Goal: Task Accomplishment & Management: Manage account settings

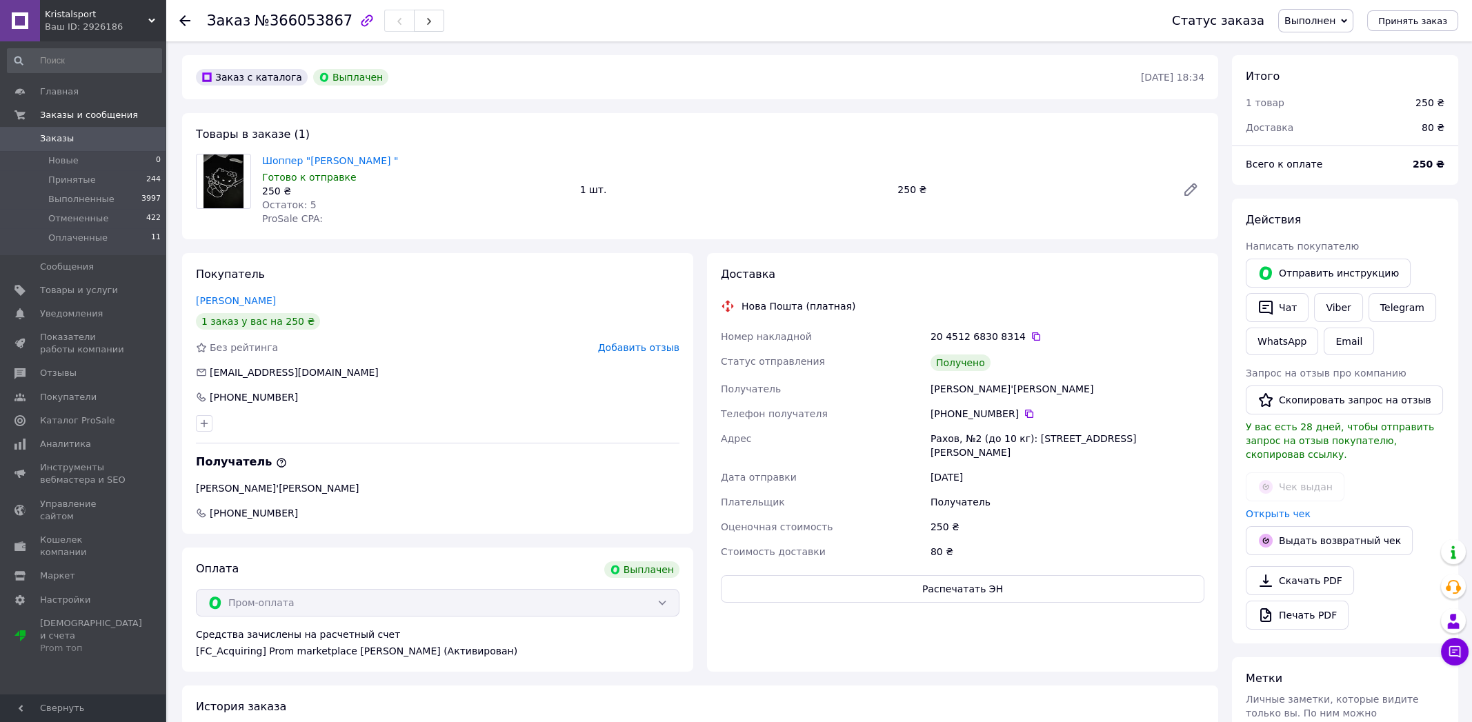
scroll to position [19, 0]
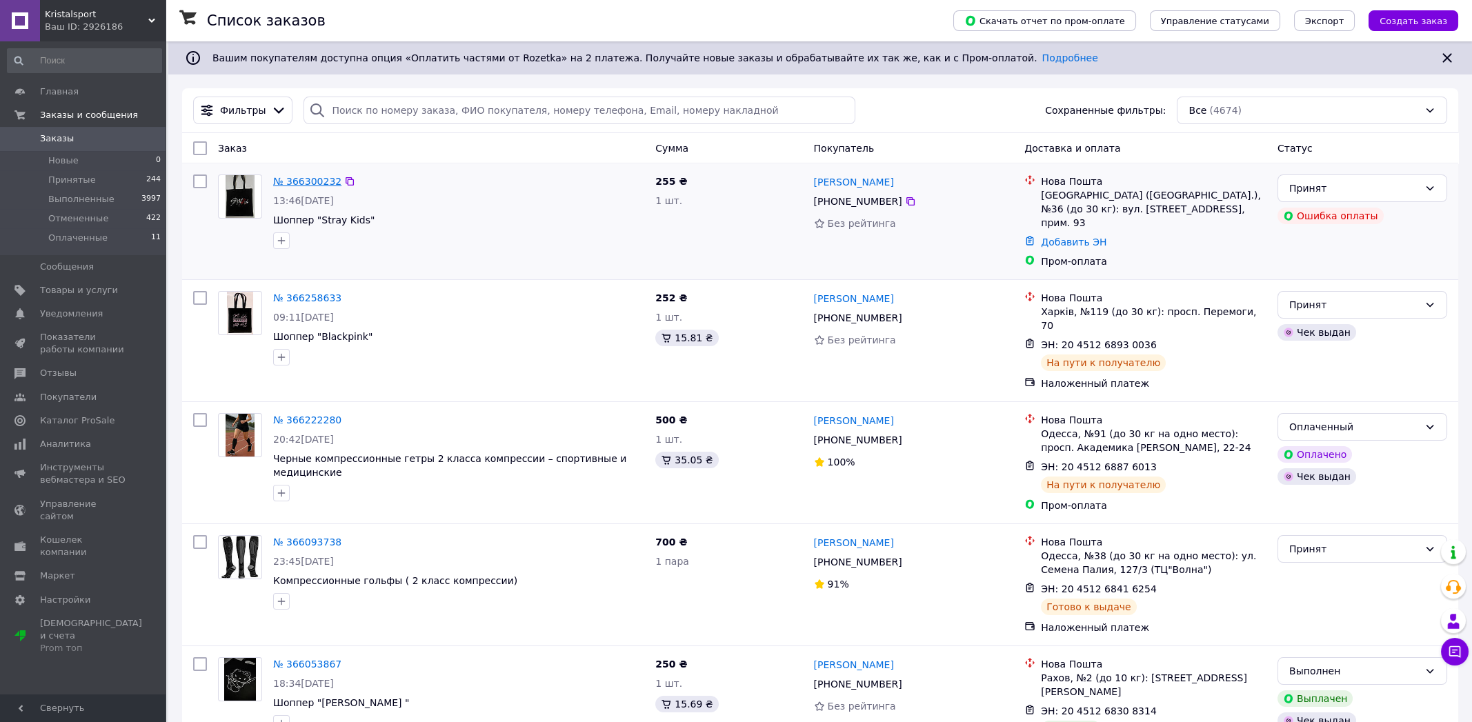
click at [312, 181] on link "№ 366300232" at bounding box center [307, 181] width 68 height 11
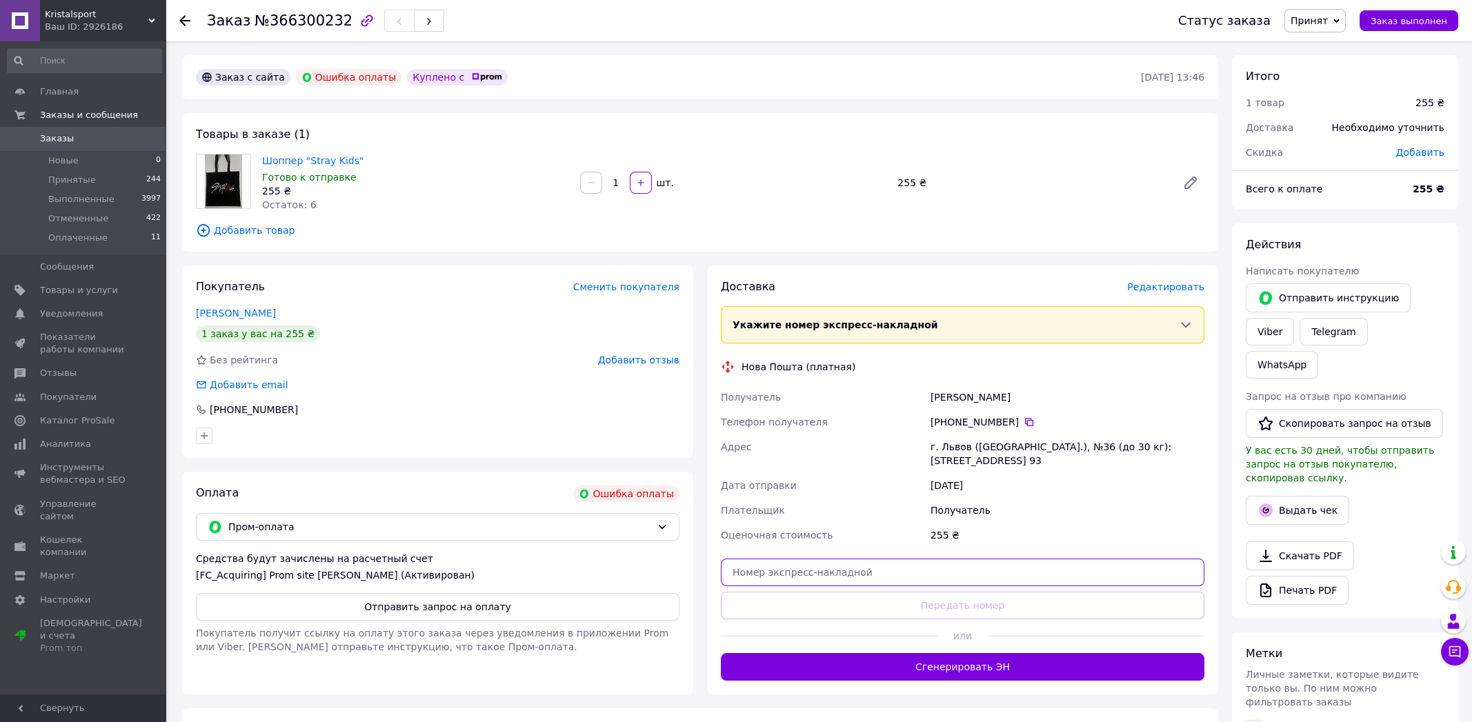
click at [781, 567] on input "text" at bounding box center [962, 573] width 483 height 28
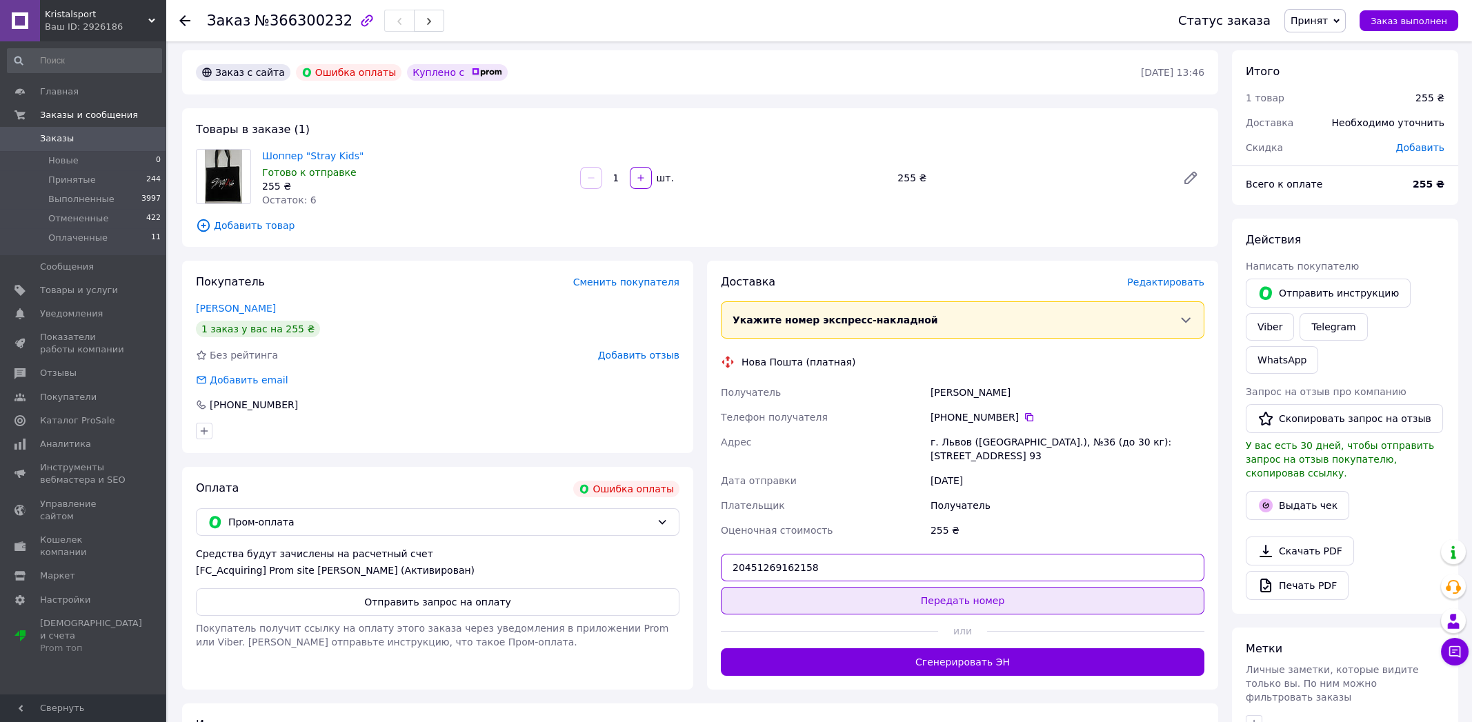
type input "20451269162158"
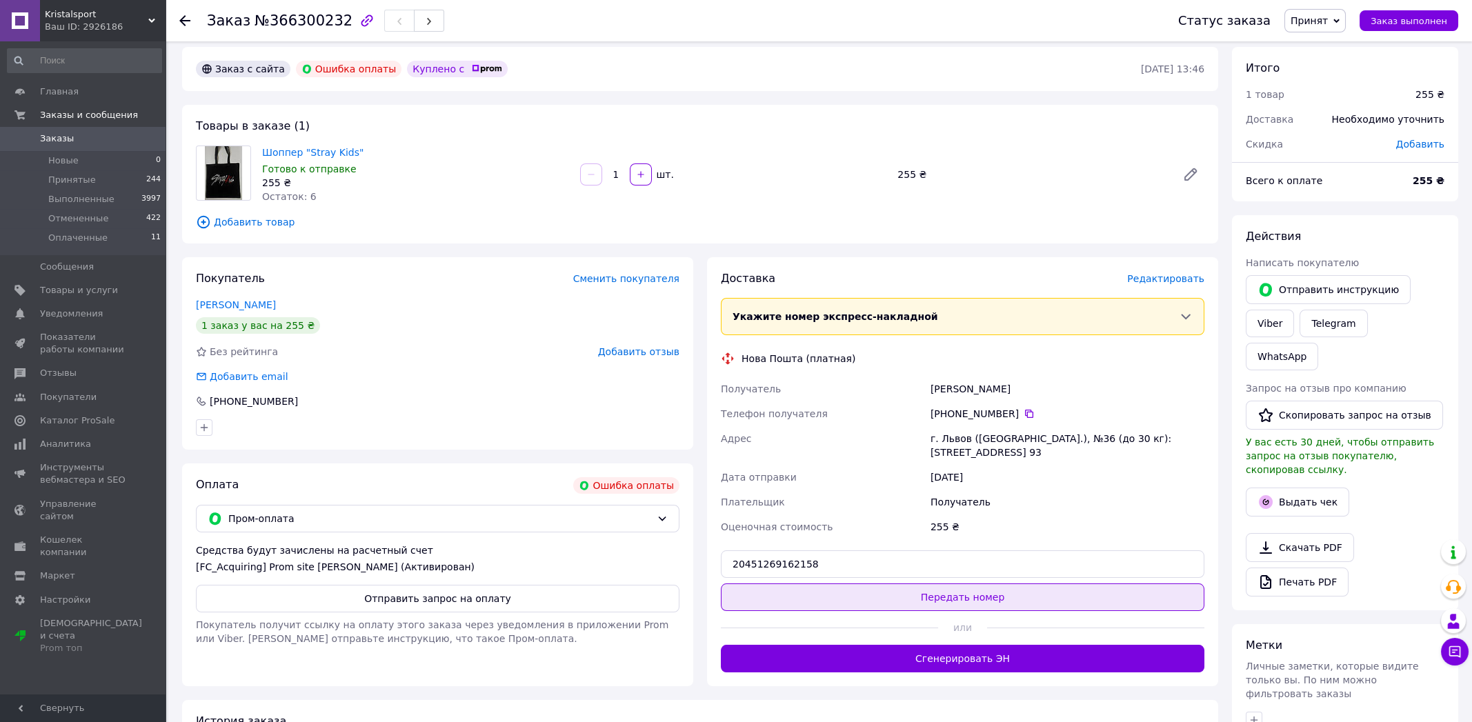
click at [966, 596] on button "Передать номер" at bounding box center [962, 597] width 483 height 28
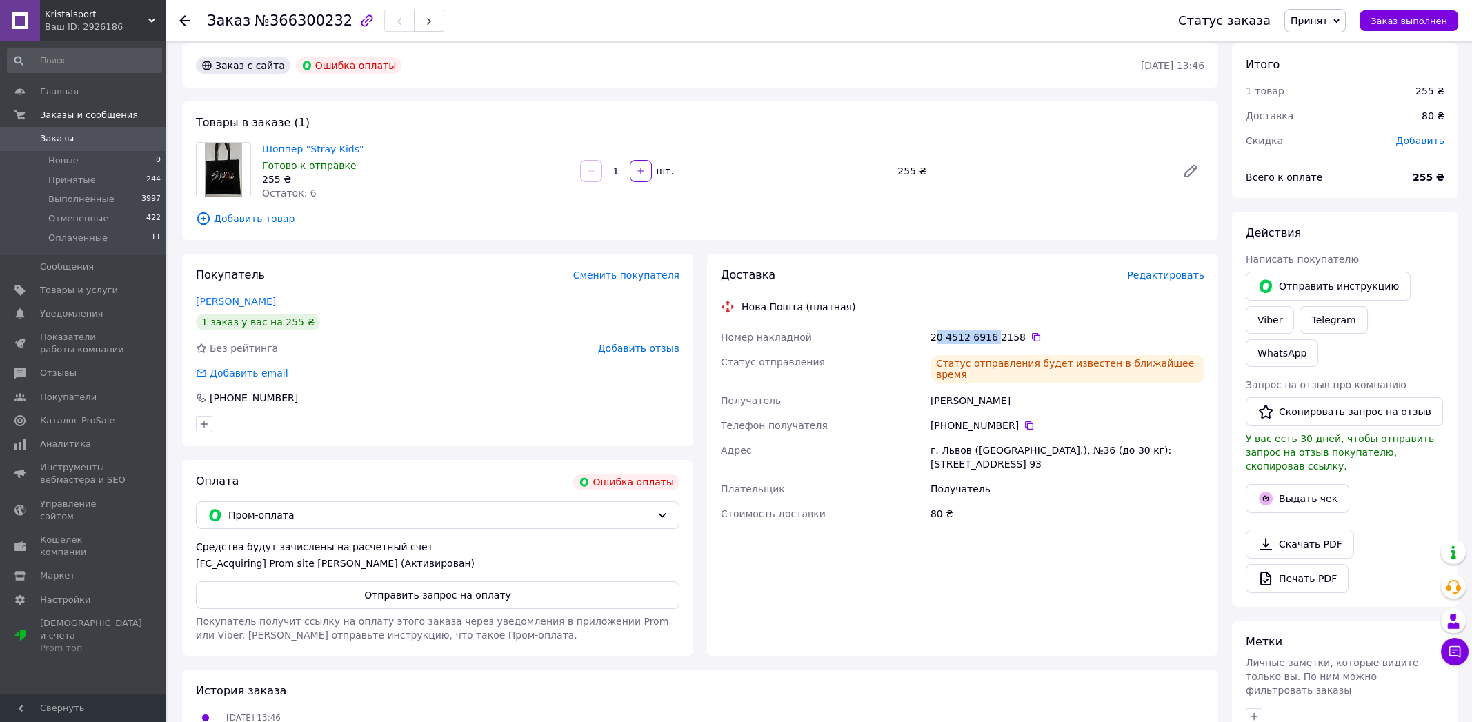
drag, startPoint x: 933, startPoint y: 334, endPoint x: 986, endPoint y: 332, distance: 53.1
click at [994, 332] on div "20 4512 6916 2158" at bounding box center [1067, 337] width 274 height 14
drag, startPoint x: 950, startPoint y: 335, endPoint x: 935, endPoint y: 339, distance: 15.6
click at [950, 335] on div "20 4512 6916 2158" at bounding box center [1067, 336] width 274 height 14
click at [929, 335] on div "20 4512 6916 2158" at bounding box center [1066, 335] width 279 height 25
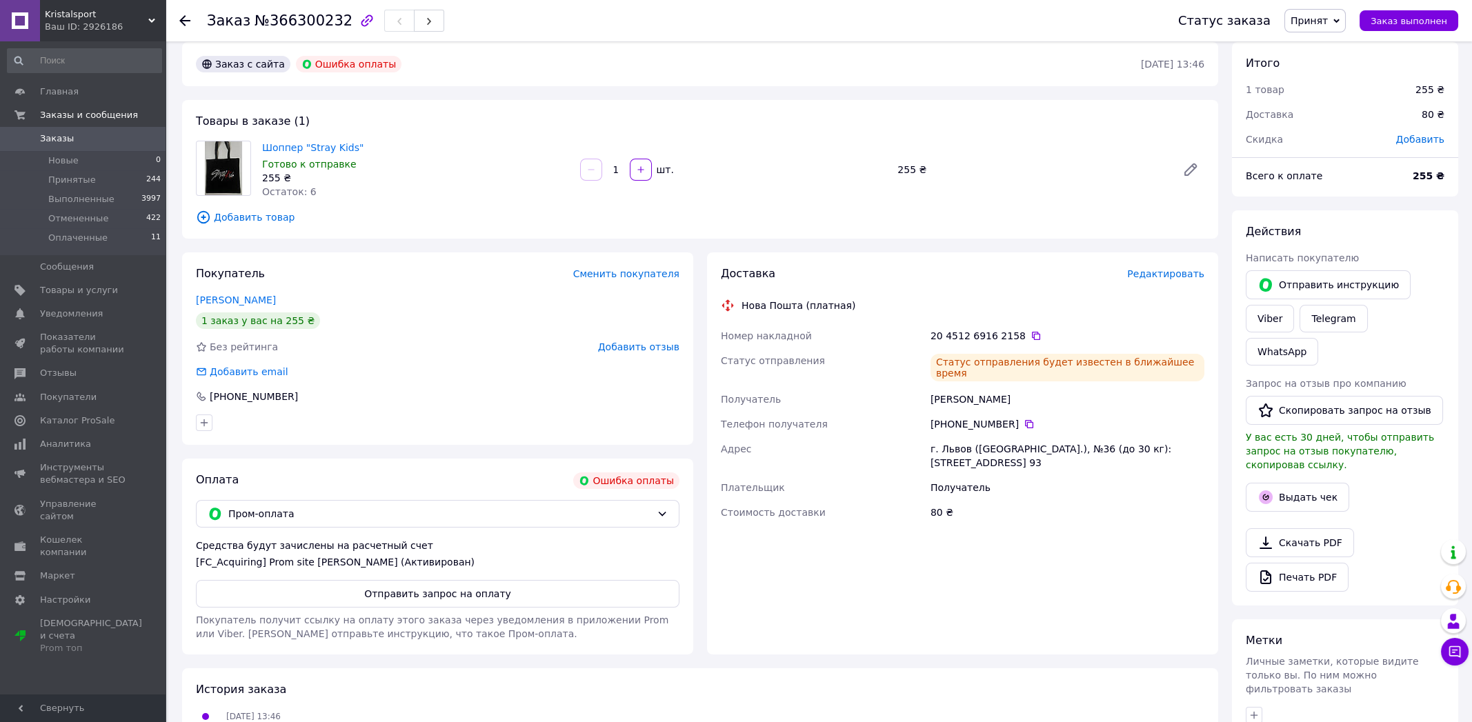
scroll to position [12, 0]
drag, startPoint x: 930, startPoint y: 335, endPoint x: 1013, endPoint y: 335, distance: 82.7
click at [1016, 334] on div "20 4512 6916 2158" at bounding box center [1067, 337] width 274 height 14
copy div "20 4512 6916 2158"
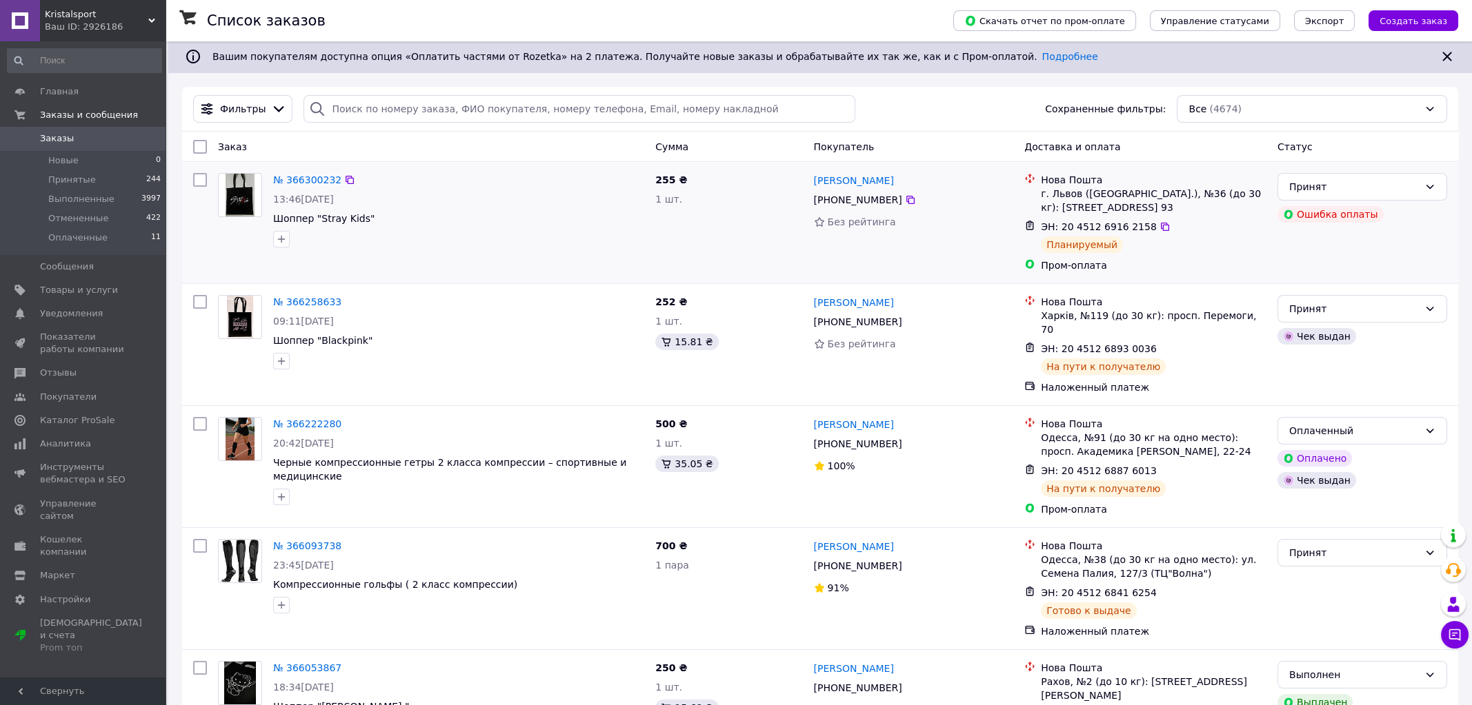
scroll to position [1, 0]
click at [78, 287] on span "Товары и услуги" at bounding box center [79, 290] width 78 height 12
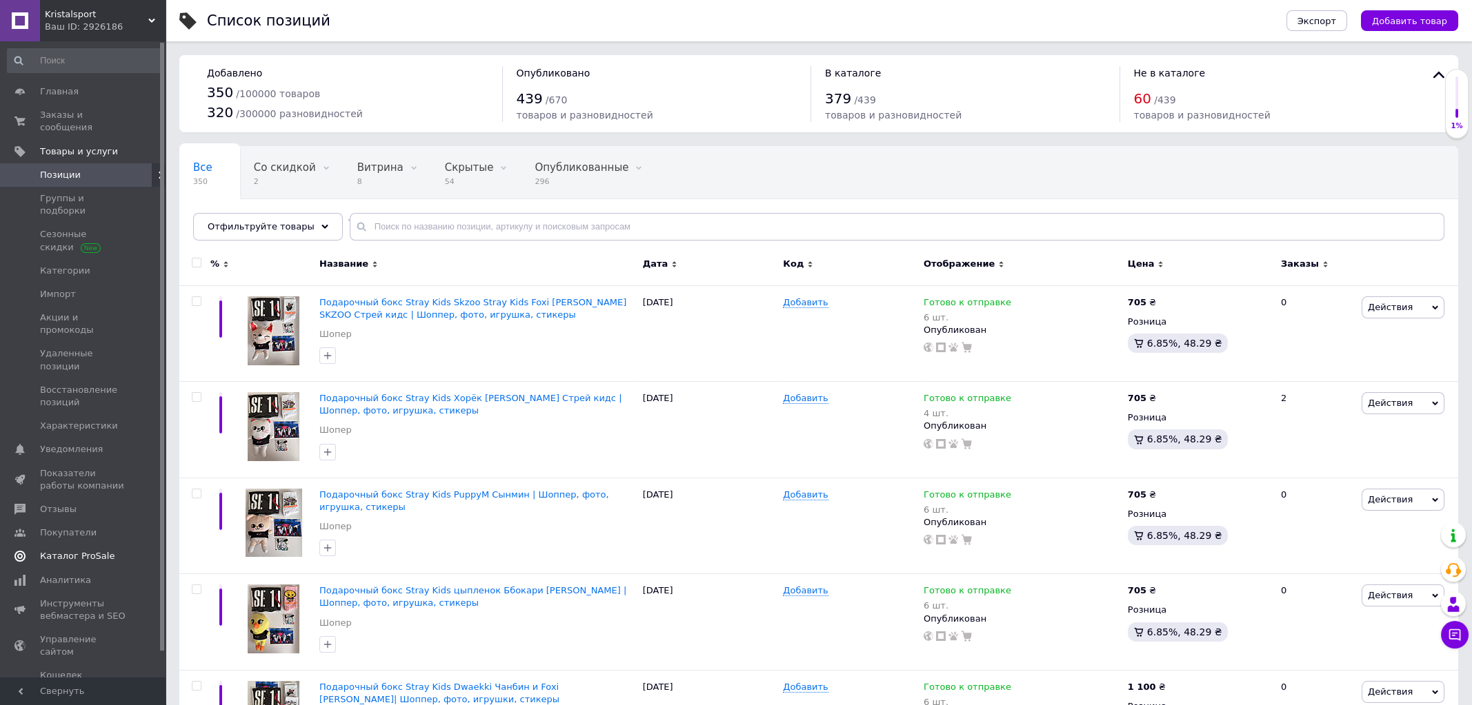
click at [82, 550] on span "Каталог ProSale" at bounding box center [77, 556] width 74 height 12
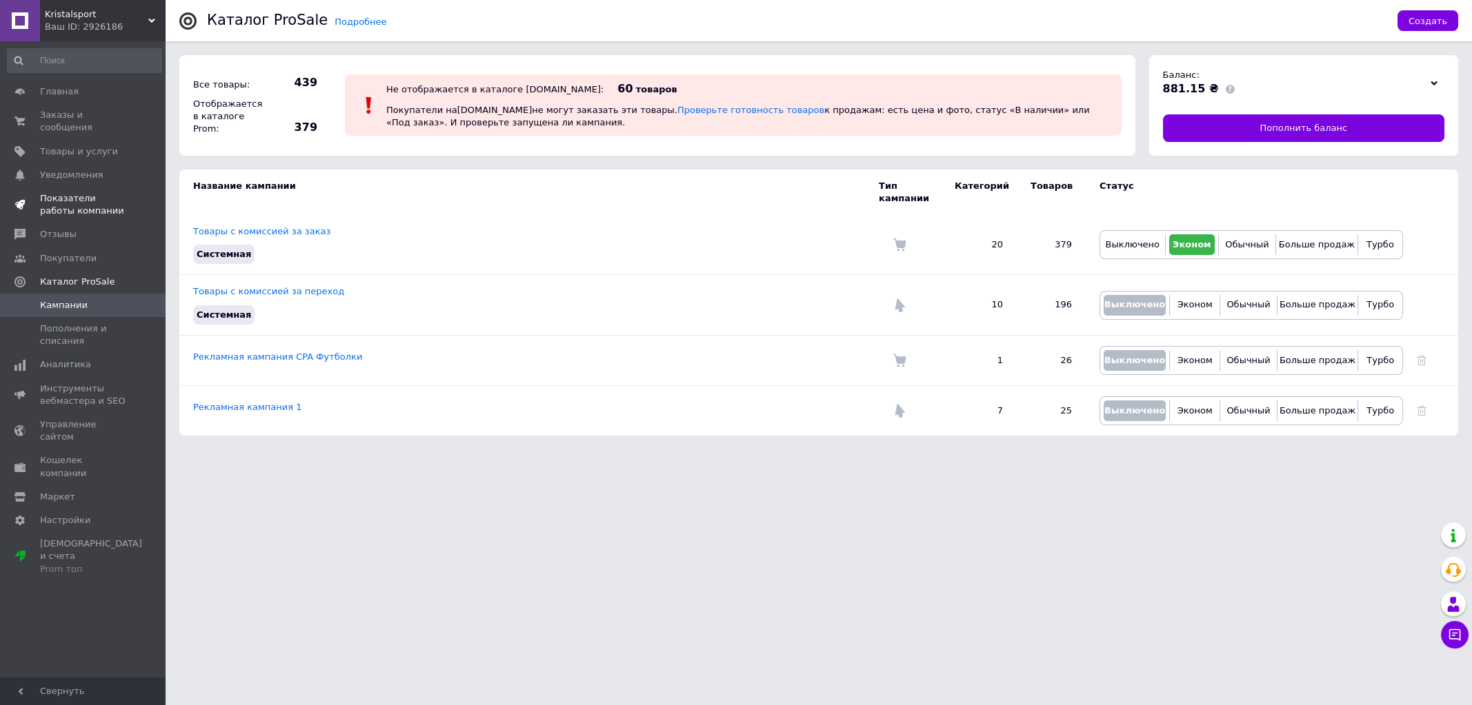
click at [62, 197] on span "Показатели работы компании" at bounding box center [84, 204] width 88 height 25
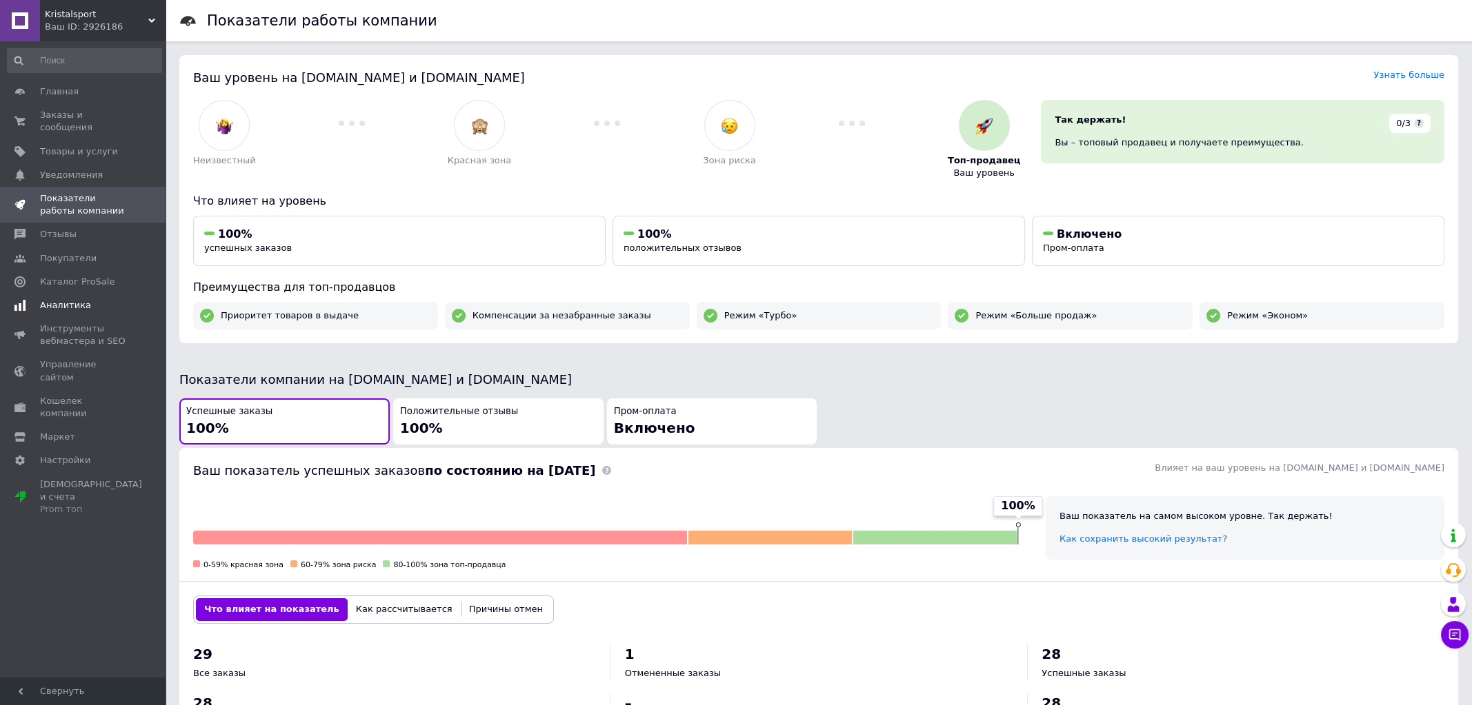
click at [75, 299] on span "Аналитика" at bounding box center [65, 305] width 51 height 12
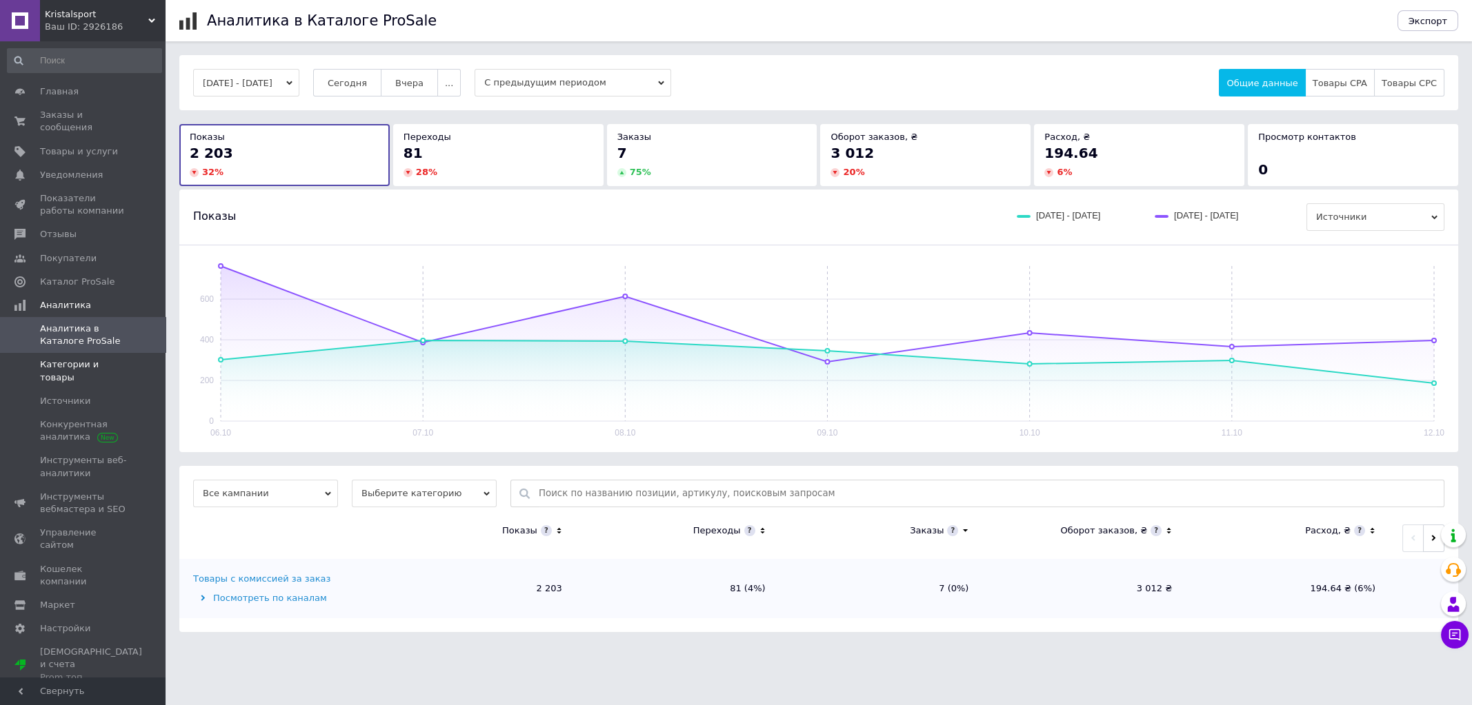
click at [81, 363] on span "Категории и товары" at bounding box center [84, 371] width 88 height 25
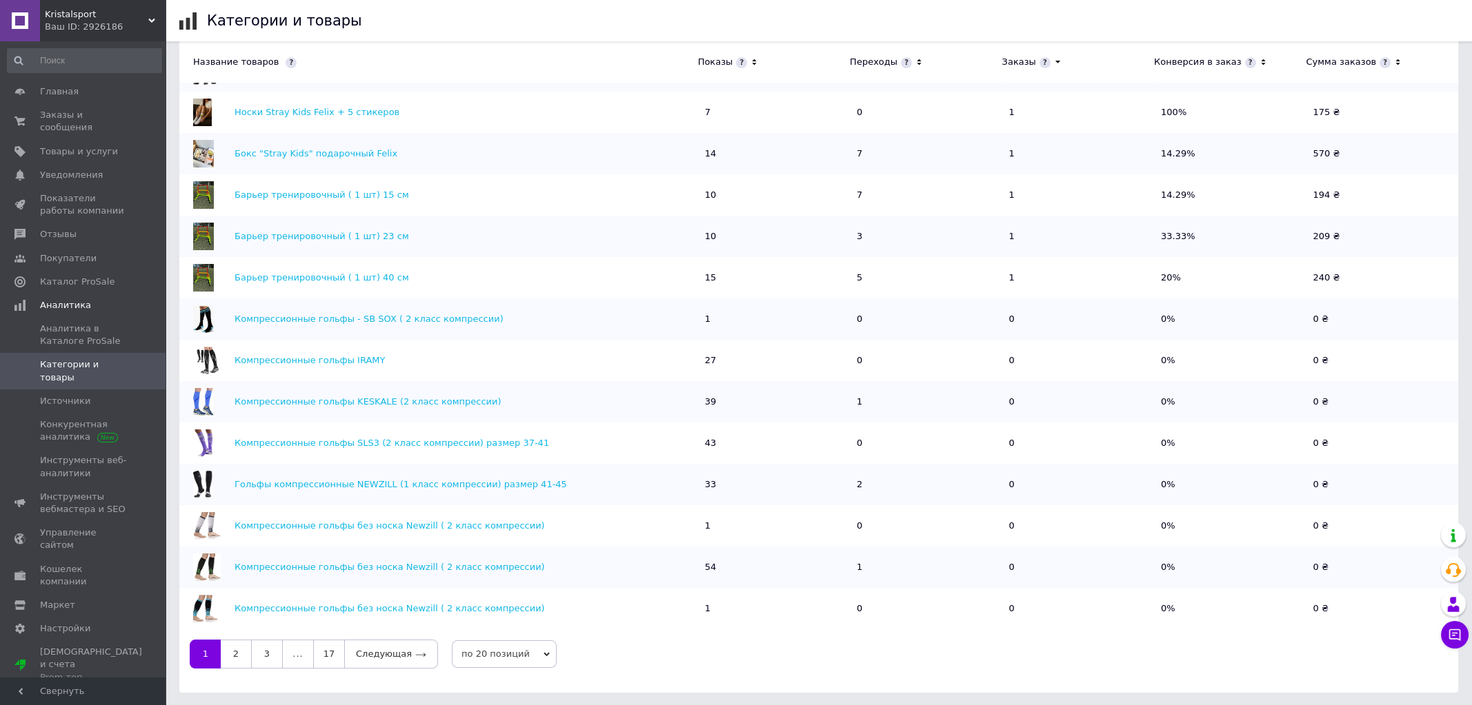
scroll to position [480, 0]
click at [331, 652] on link "17" at bounding box center [328, 655] width 31 height 29
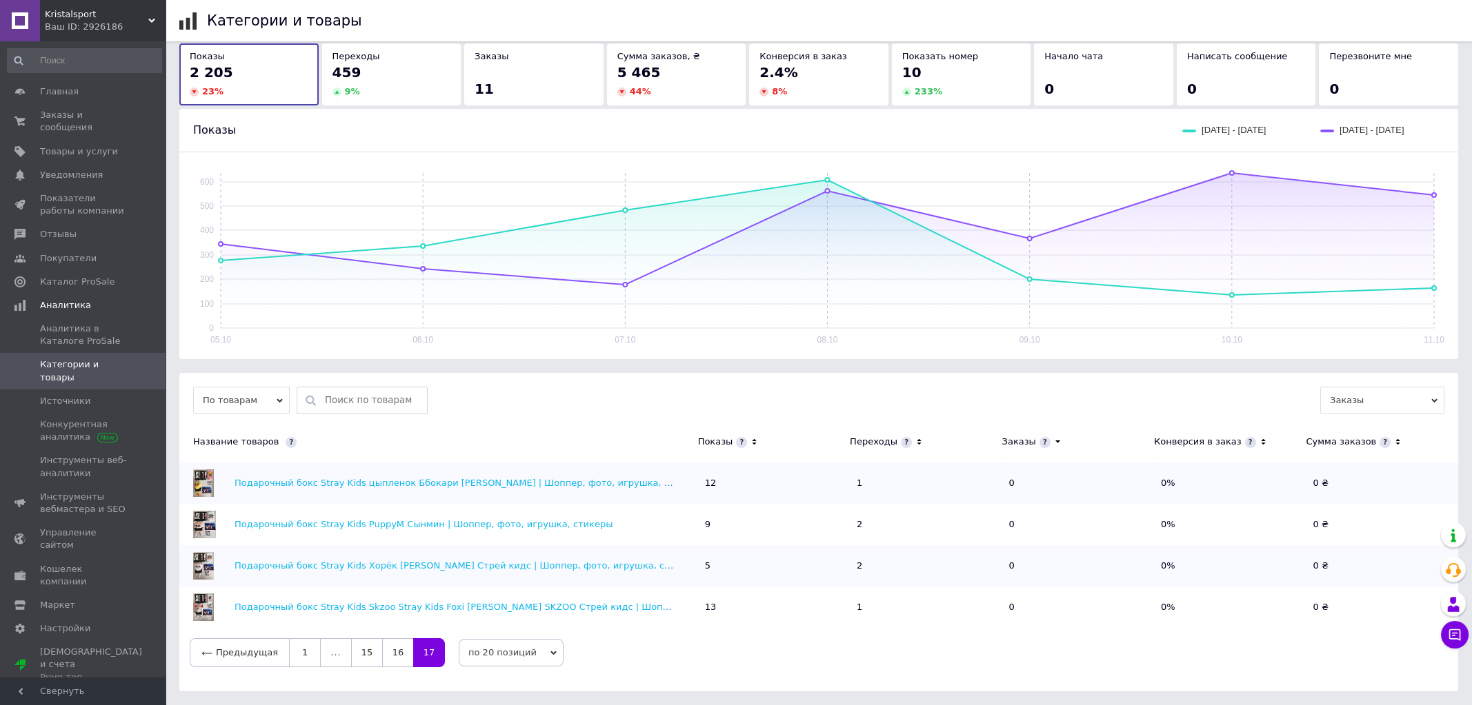
scroll to position [71, 0]
click at [395, 656] on link "16" at bounding box center [397, 655] width 31 height 29
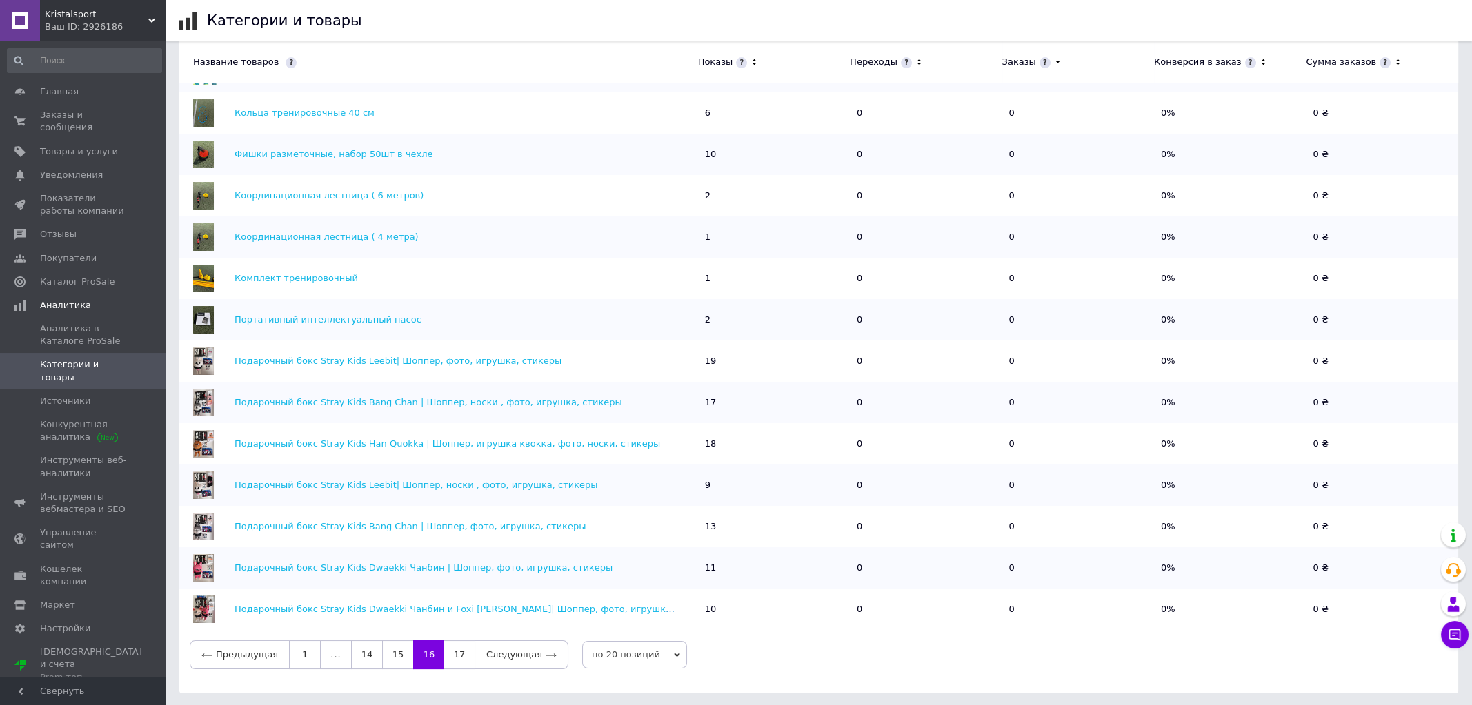
scroll to position [480, 0]
click at [454, 659] on link "17" at bounding box center [459, 655] width 30 height 29
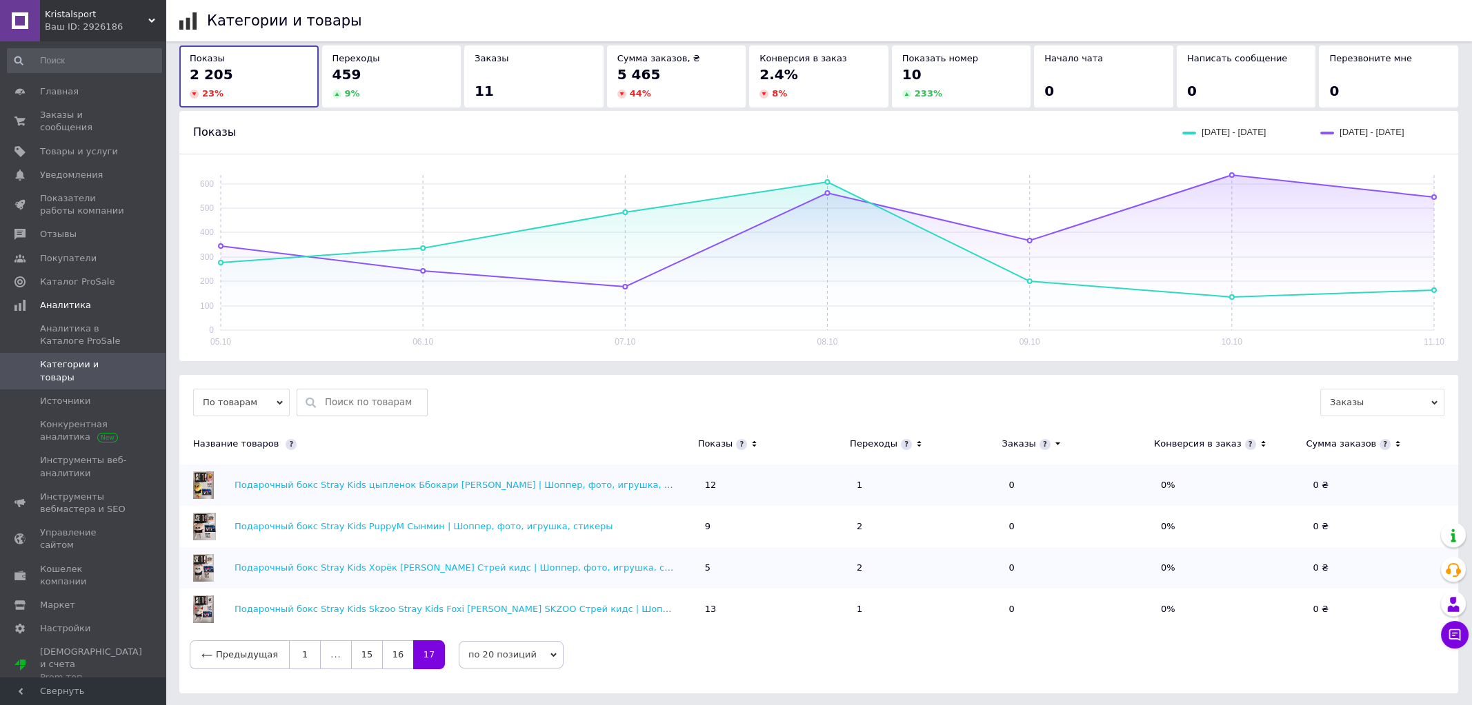
scroll to position [71, 0]
click at [392, 658] on link "16" at bounding box center [397, 655] width 31 height 29
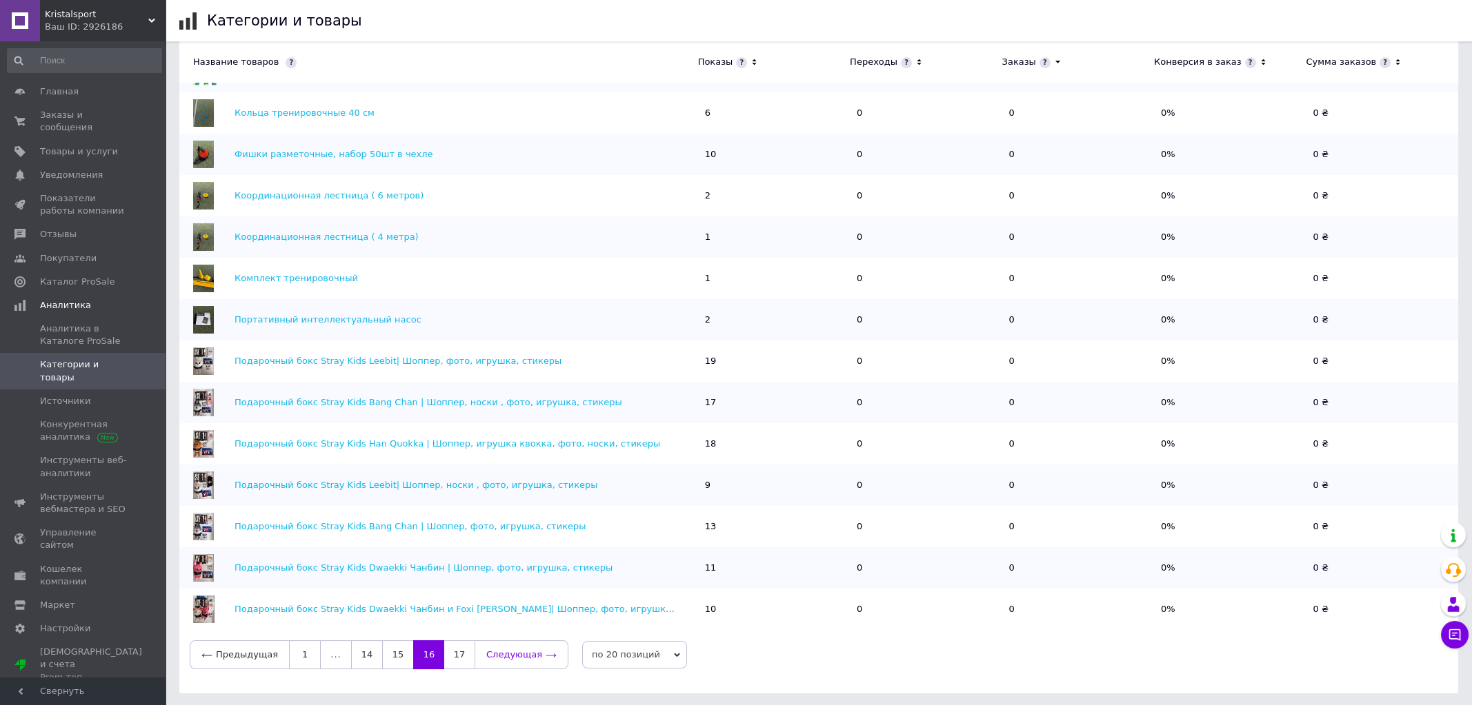
scroll to position [480, 0]
click at [391, 658] on link "15" at bounding box center [397, 655] width 31 height 29
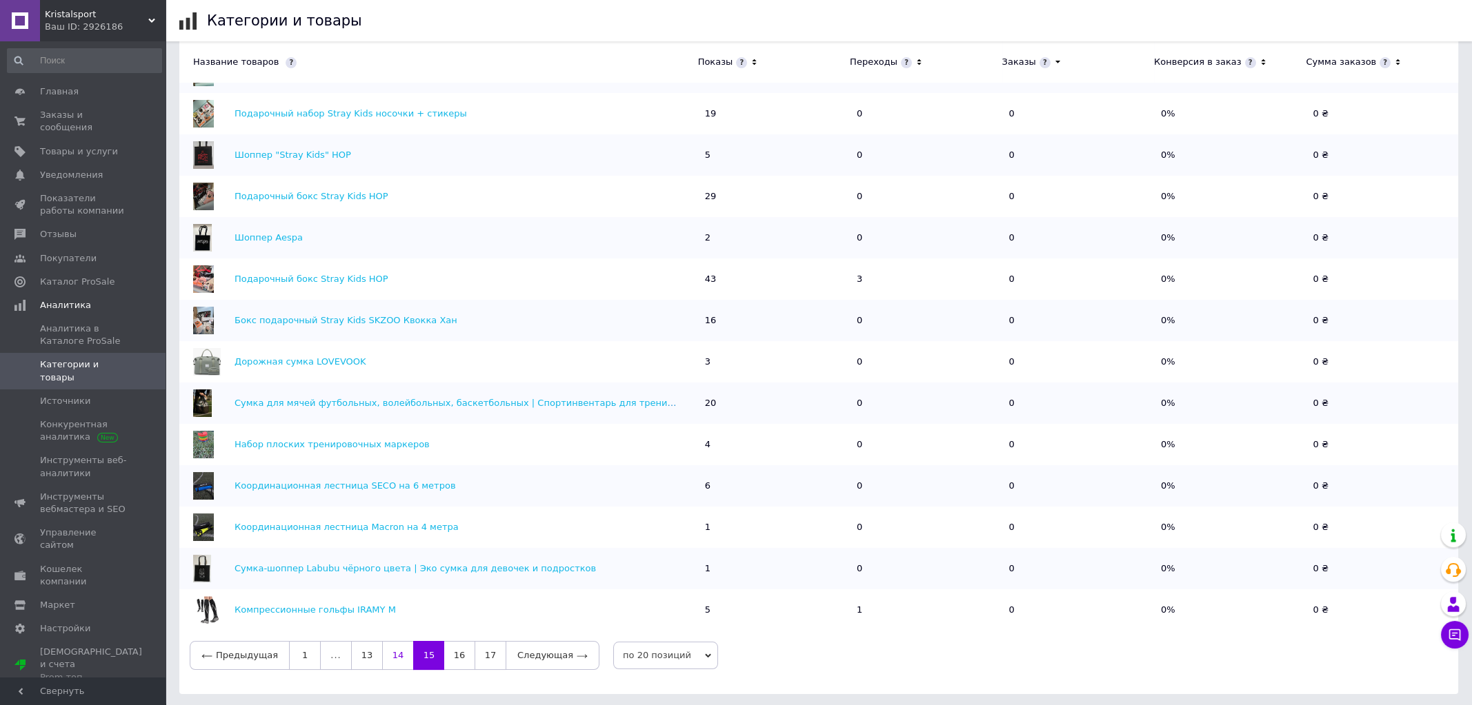
click at [390, 657] on link "14" at bounding box center [397, 655] width 31 height 29
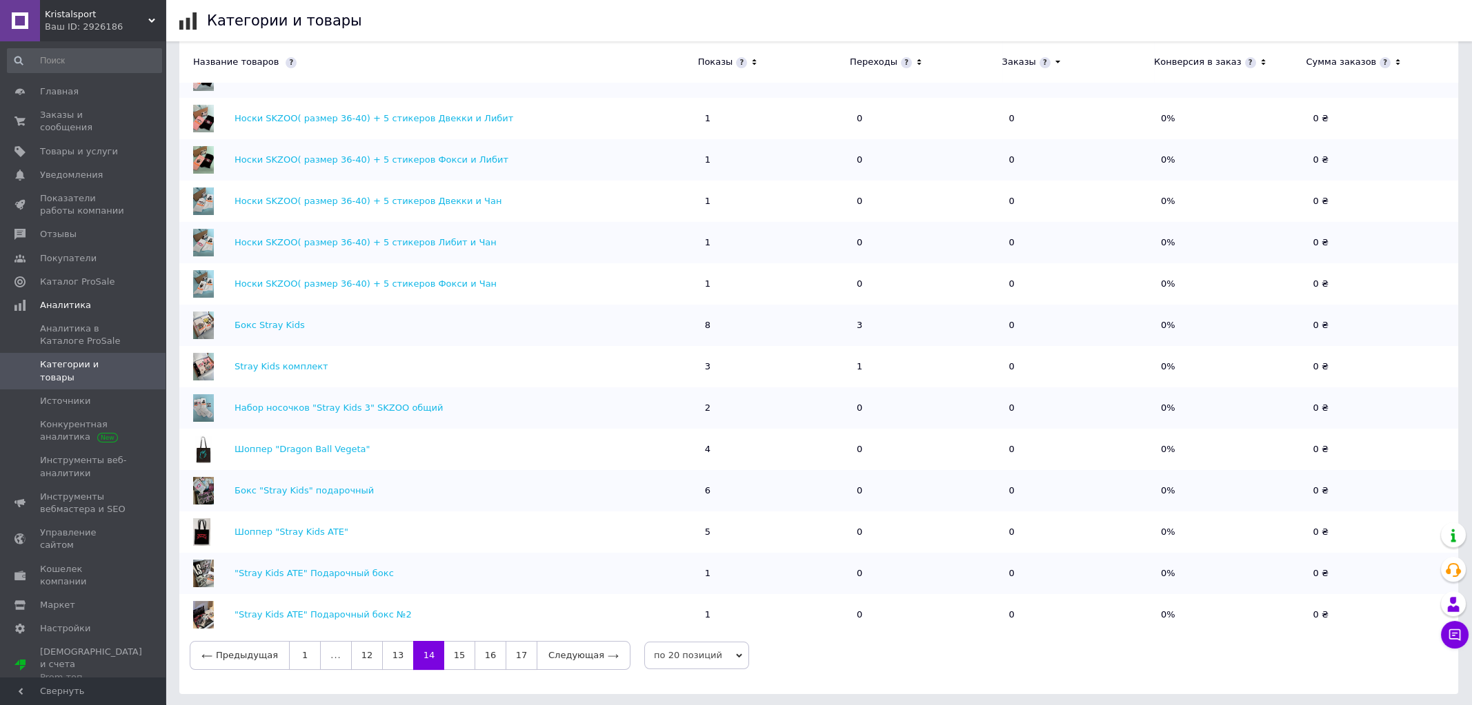
scroll to position [-1, 0]
click at [297, 652] on link "1" at bounding box center [305, 655] width 32 height 29
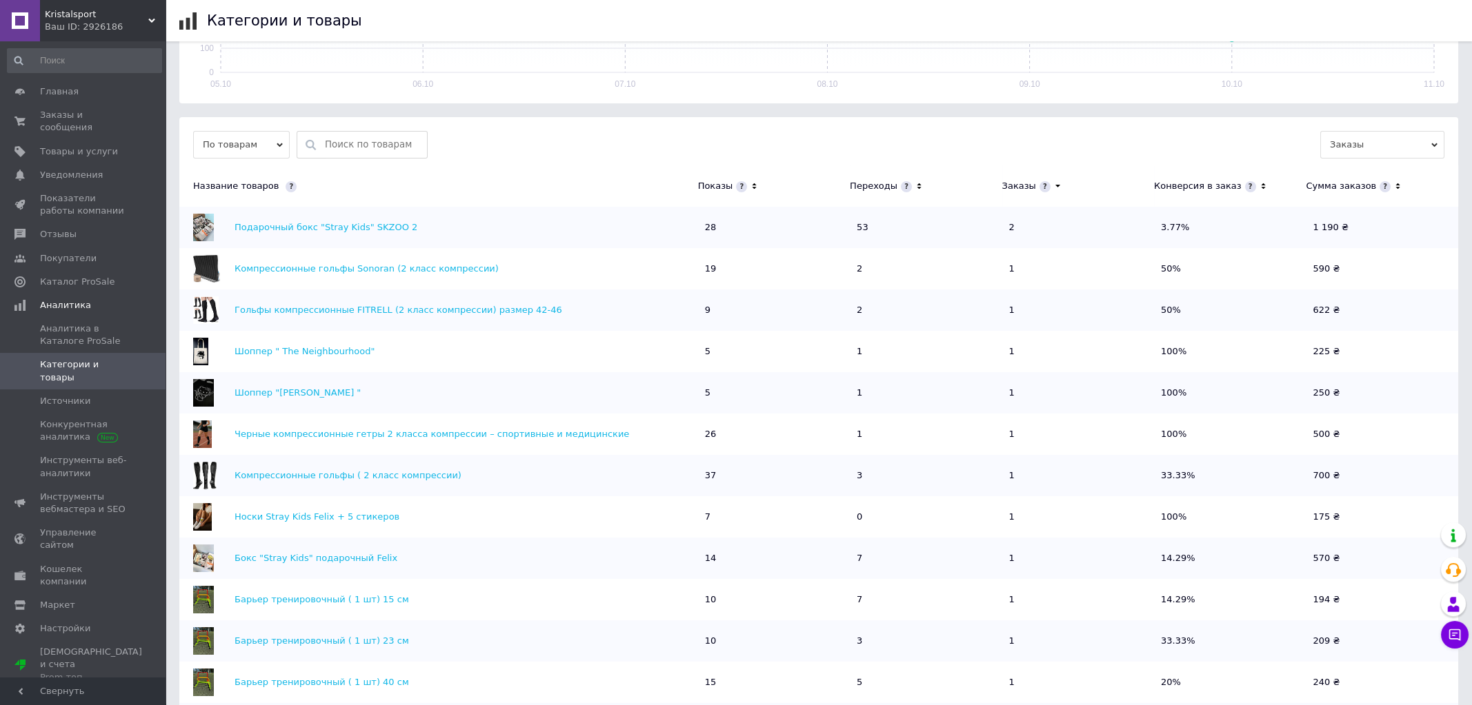
scroll to position [328, 0]
click at [82, 395] on span "Источники" at bounding box center [65, 401] width 50 height 12
